Goal: Task Accomplishment & Management: Complete application form

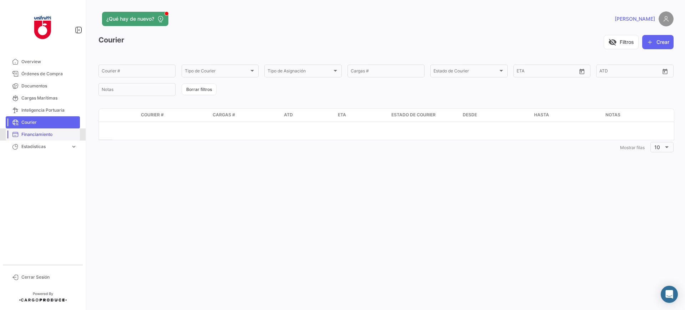
click at [62, 138] on link "Financiamiento" at bounding box center [43, 134] width 74 height 12
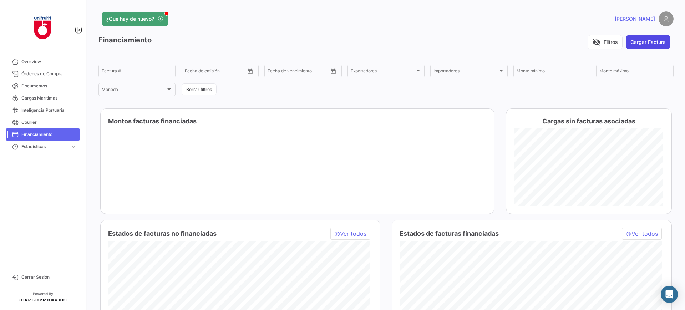
click at [640, 41] on button "Cargar Factura" at bounding box center [648, 42] width 44 height 14
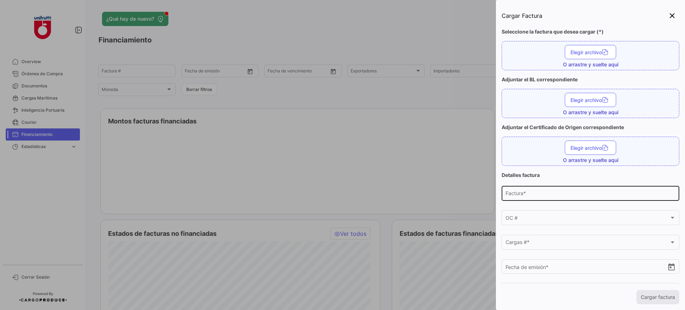
click at [591, 192] on input "Factura *" at bounding box center [591, 195] width 170 height 6
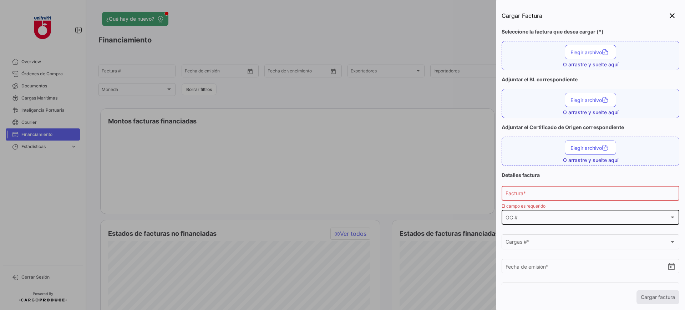
click at [585, 213] on div "OC # OC #" at bounding box center [591, 217] width 170 height 16
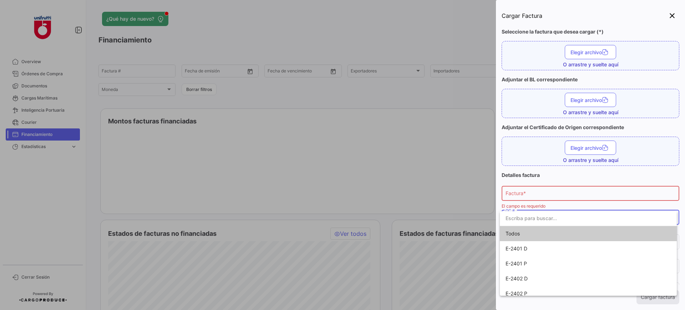
click at [502, 180] on div at bounding box center [342, 155] width 685 height 310
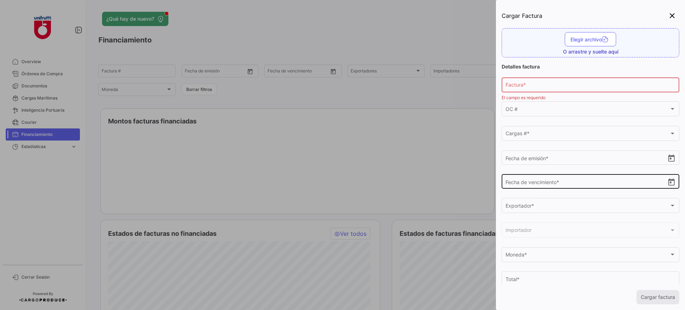
scroll to position [118, 0]
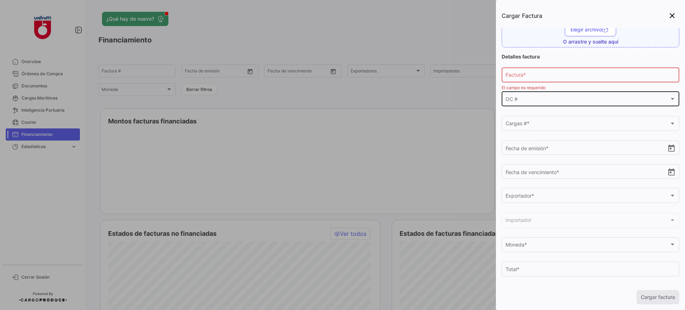
click at [591, 95] on div "OC # OC #" at bounding box center [591, 98] width 170 height 16
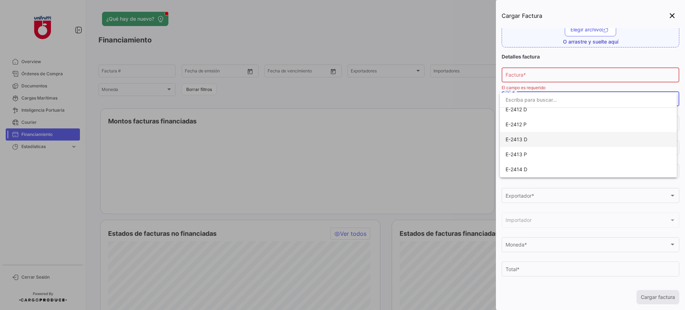
scroll to position [357, 0]
click at [581, 101] on input "dropdown search" at bounding box center [588, 99] width 177 height 15
type input "e-"
